Goal: Task Accomplishment & Management: Manage account settings

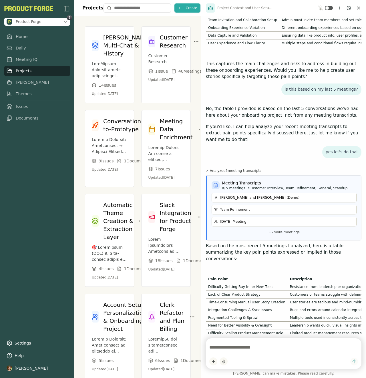
scroll to position [1763, 0]
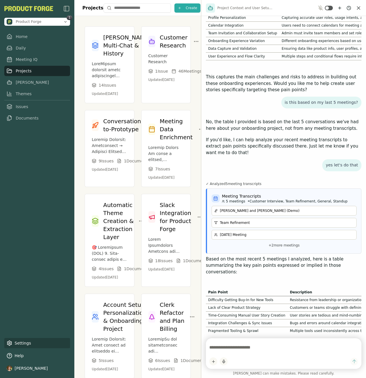
click at [24, 346] on link "Settings" at bounding box center [37, 343] width 66 height 10
click at [358, 8] on icon "Close chat" at bounding box center [358, 8] width 3 height 3
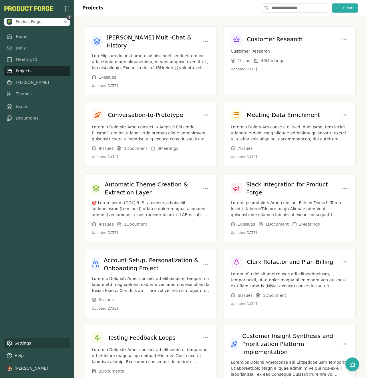
click at [30, 342] on link "Settings" at bounding box center [37, 343] width 66 height 10
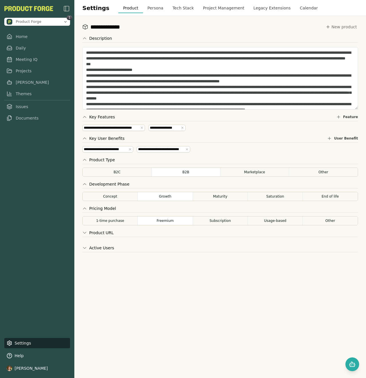
click at [227, 11] on button "Project Management" at bounding box center [223, 8] width 51 height 10
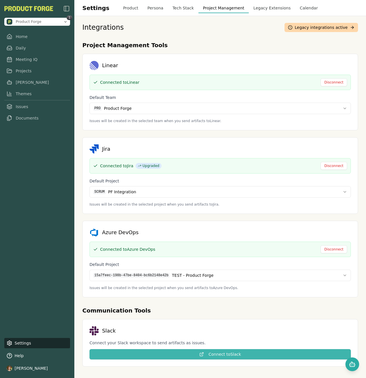
click at [222, 356] on button "Connect to Slack" at bounding box center [219, 354] width 261 height 10
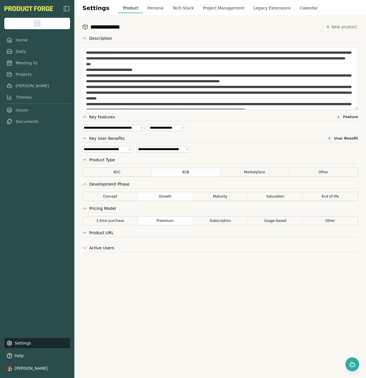
click at [212, 9] on button "Project Management" at bounding box center [223, 8] width 51 height 10
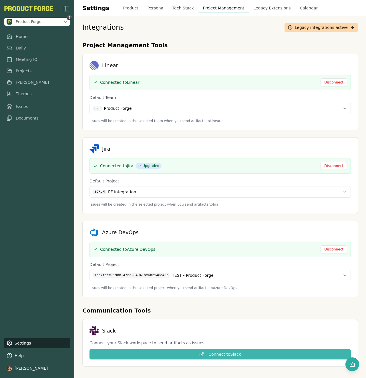
click at [206, 359] on button "Connect to Slack" at bounding box center [219, 354] width 261 height 10
click at [207, 355] on button "Connect to Slack" at bounding box center [219, 354] width 261 height 10
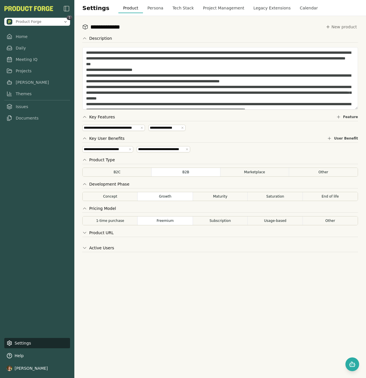
click at [207, 5] on button "Project Management" at bounding box center [223, 8] width 51 height 10
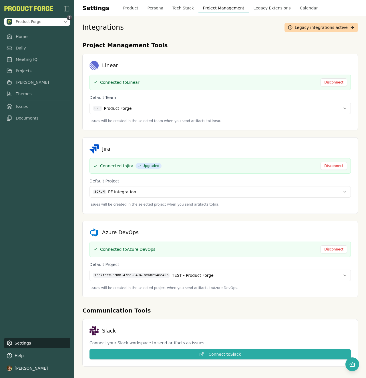
click at [165, 352] on button "Connect to Slack" at bounding box center [219, 354] width 261 height 10
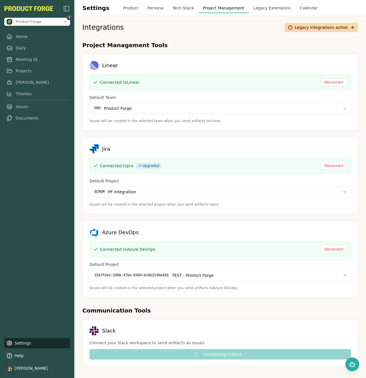
click at [192, 28] on div "Integrations Legacy integrations active" at bounding box center [220, 27] width 276 height 9
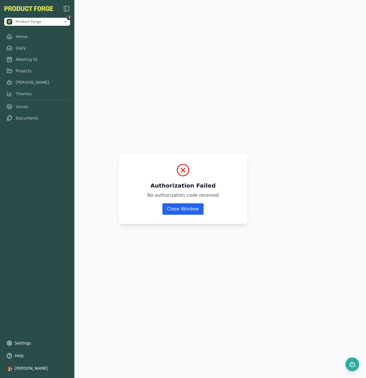
click at [172, 211] on button "Close Window" at bounding box center [182, 208] width 41 height 11
